Goal: Transaction & Acquisition: Purchase product/service

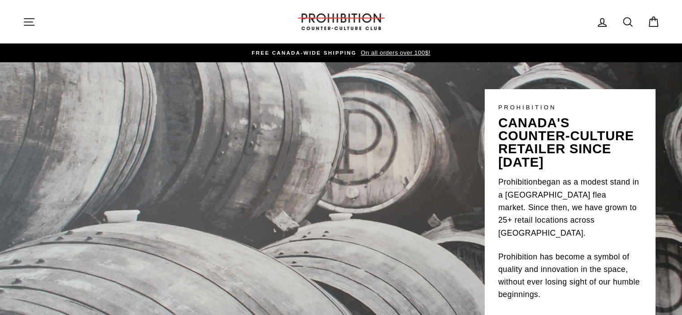
click at [35, 21] on icon "button" at bounding box center [29, 22] width 13 height 13
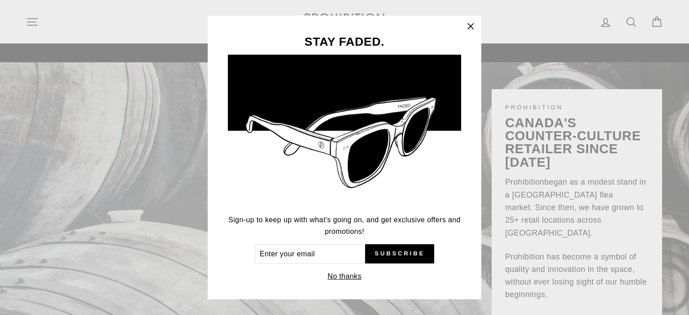
click at [471, 26] on icon "button" at bounding box center [470, 26] width 13 height 13
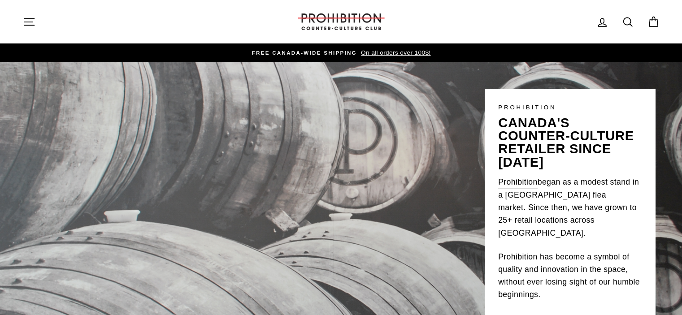
click at [30, 27] on icon "button" at bounding box center [29, 22] width 13 height 13
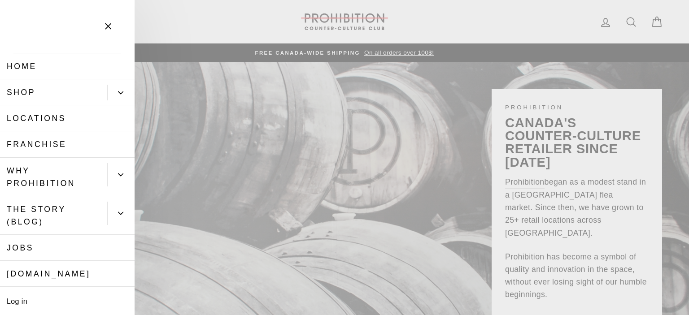
click at [45, 96] on link "Shop" at bounding box center [53, 92] width 107 height 26
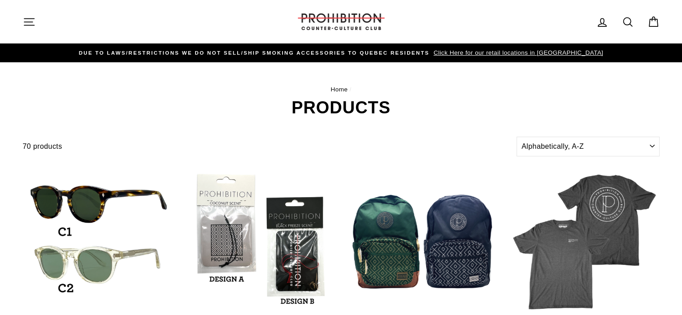
click at [35, 18] on button "Site navigation" at bounding box center [28, 21] width 23 height 19
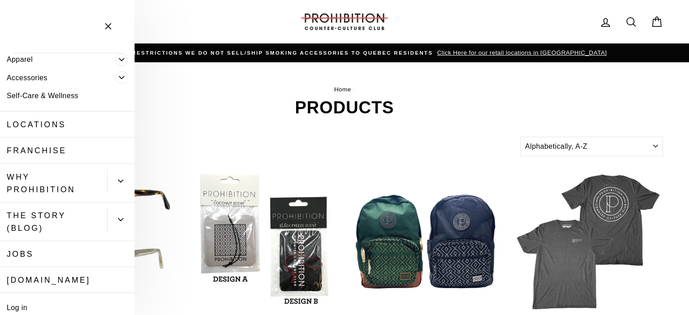
scroll to position [127, 0]
